Goal: Find specific page/section: Find specific page/section

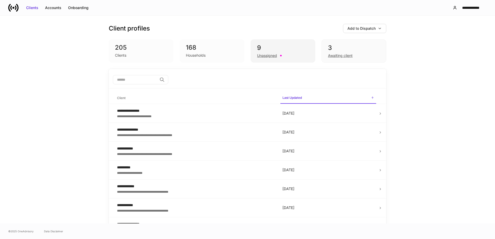
click at [279, 47] on div "9" at bounding box center [283, 48] width 52 height 8
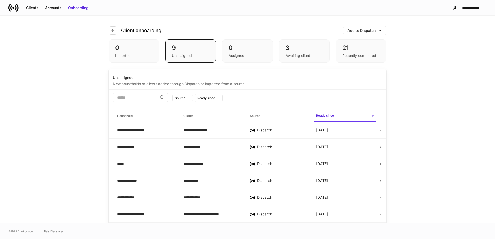
click at [50, 114] on div "**********" at bounding box center [247, 120] width 495 height 208
click at [45, 67] on div "**********" at bounding box center [247, 120] width 495 height 208
